Goal: Information Seeking & Learning: Learn about a topic

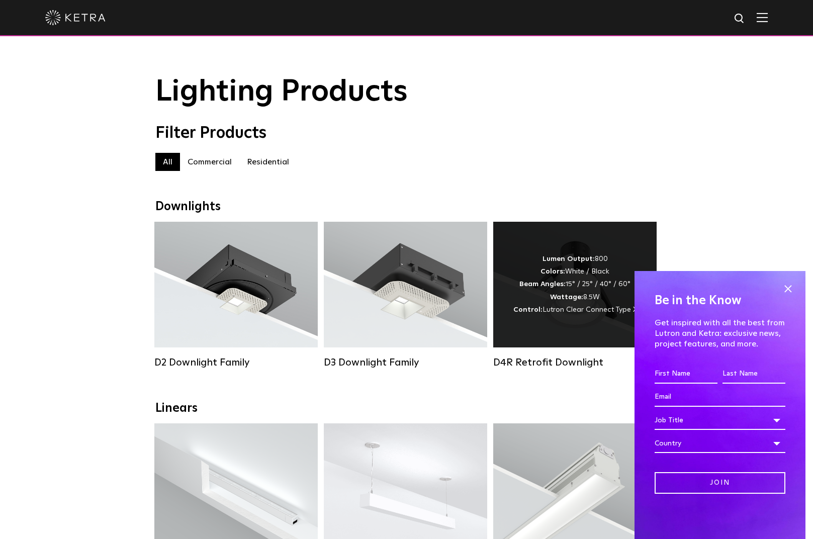
click at [519, 249] on div "Lumen Output: 800 Colors: White / Black Beam Angles: 15° / 25° / 40° / 60° Watt…" at bounding box center [574, 285] width 163 height 126
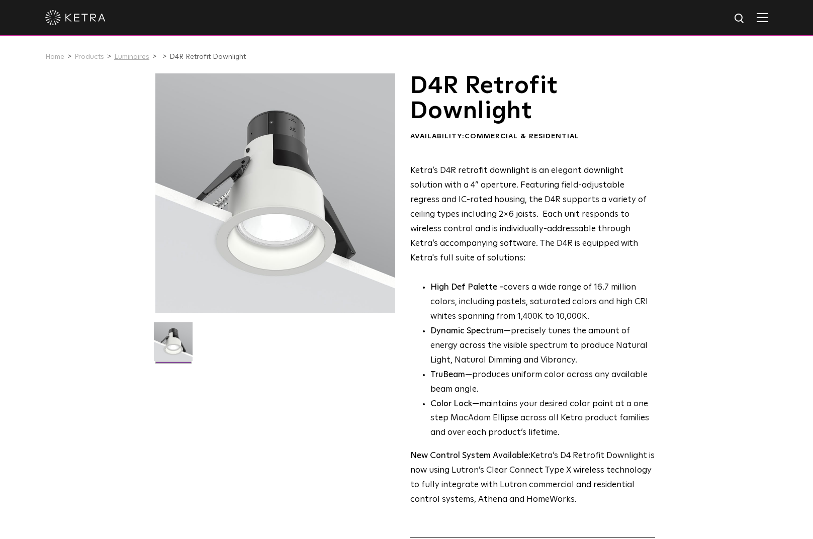
click at [129, 57] on link "Luminaires" at bounding box center [131, 56] width 35 height 7
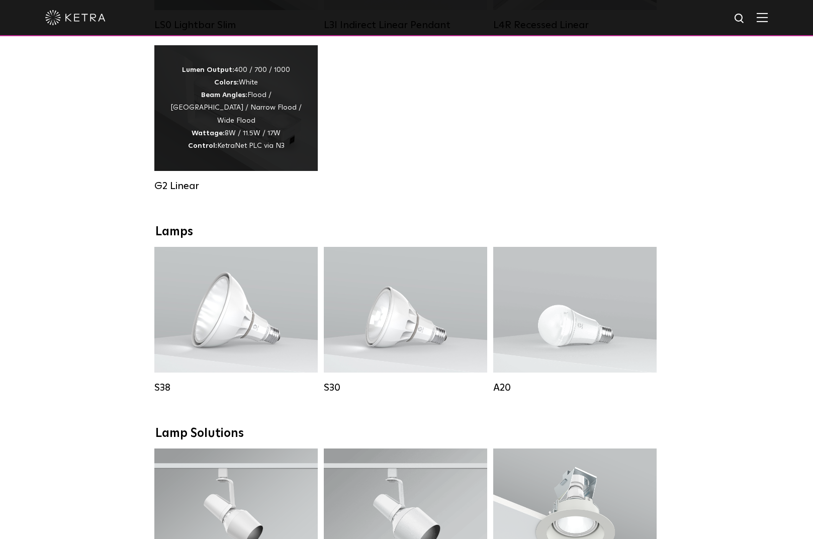
scroll to position [539, 0]
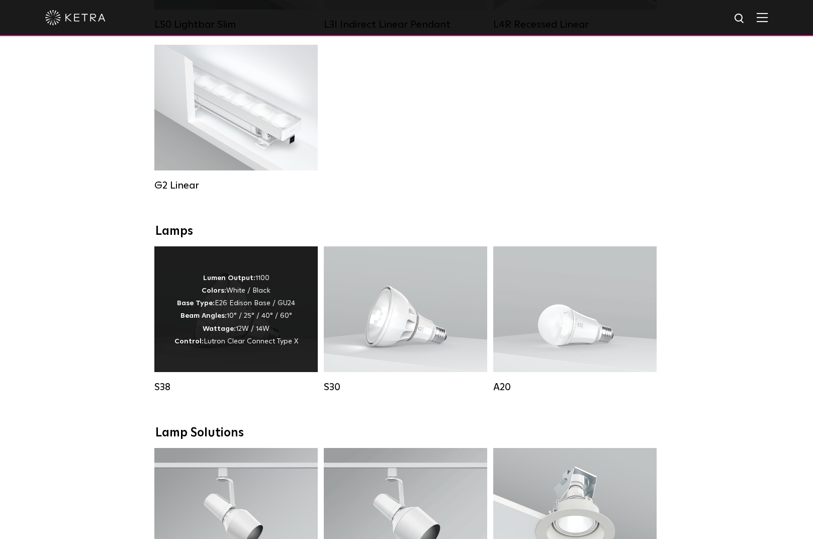
click at [201, 310] on p "Lumen Output: 1100 Colors: White / Black Base Type: E26 Edison Base / GU24 Beam…" at bounding box center [236, 310] width 124 height 76
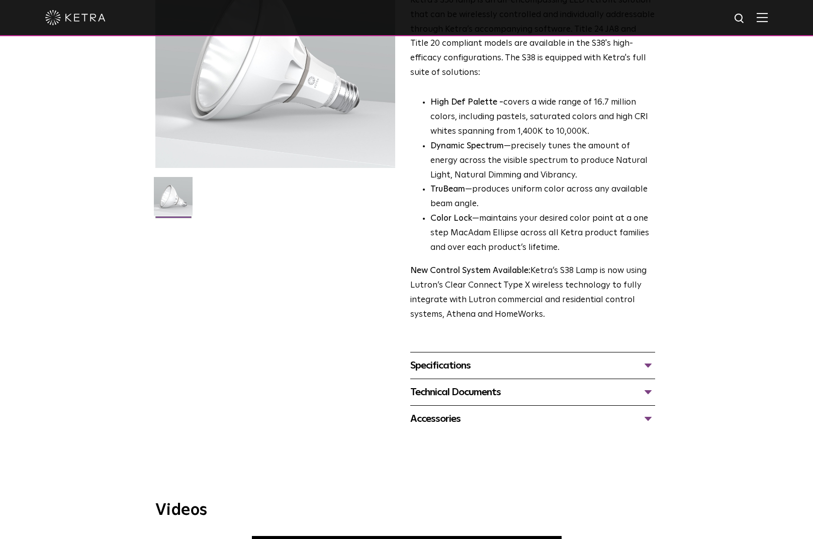
scroll to position [146, 0]
click at [648, 357] on div "Specifications" at bounding box center [532, 364] width 245 height 16
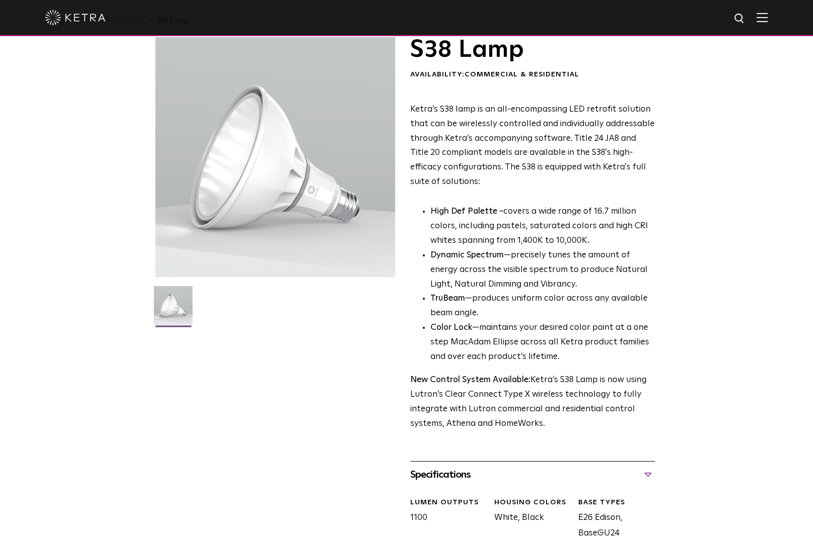
scroll to position [35, 0]
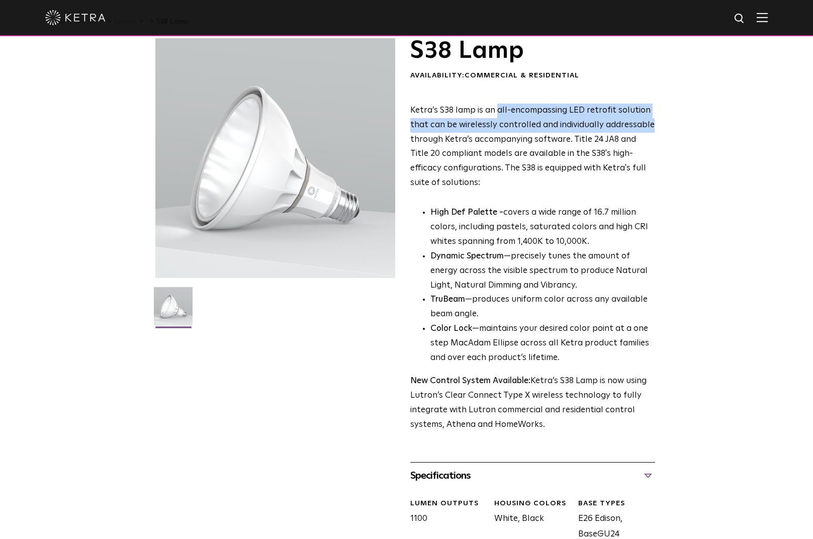
drag, startPoint x: 497, startPoint y: 110, endPoint x: 659, endPoint y: 124, distance: 161.9
click at [659, 124] on div "S38 Lamp Availability: Commercial & Residential Ketra’s S38 lamp is an all-enco…" at bounding box center [406, 401] width 523 height 726
copy p "all-encompassing LED retrofit solution that can be wirelessly controlled and in…"
